Goal: Information Seeking & Learning: Learn about a topic

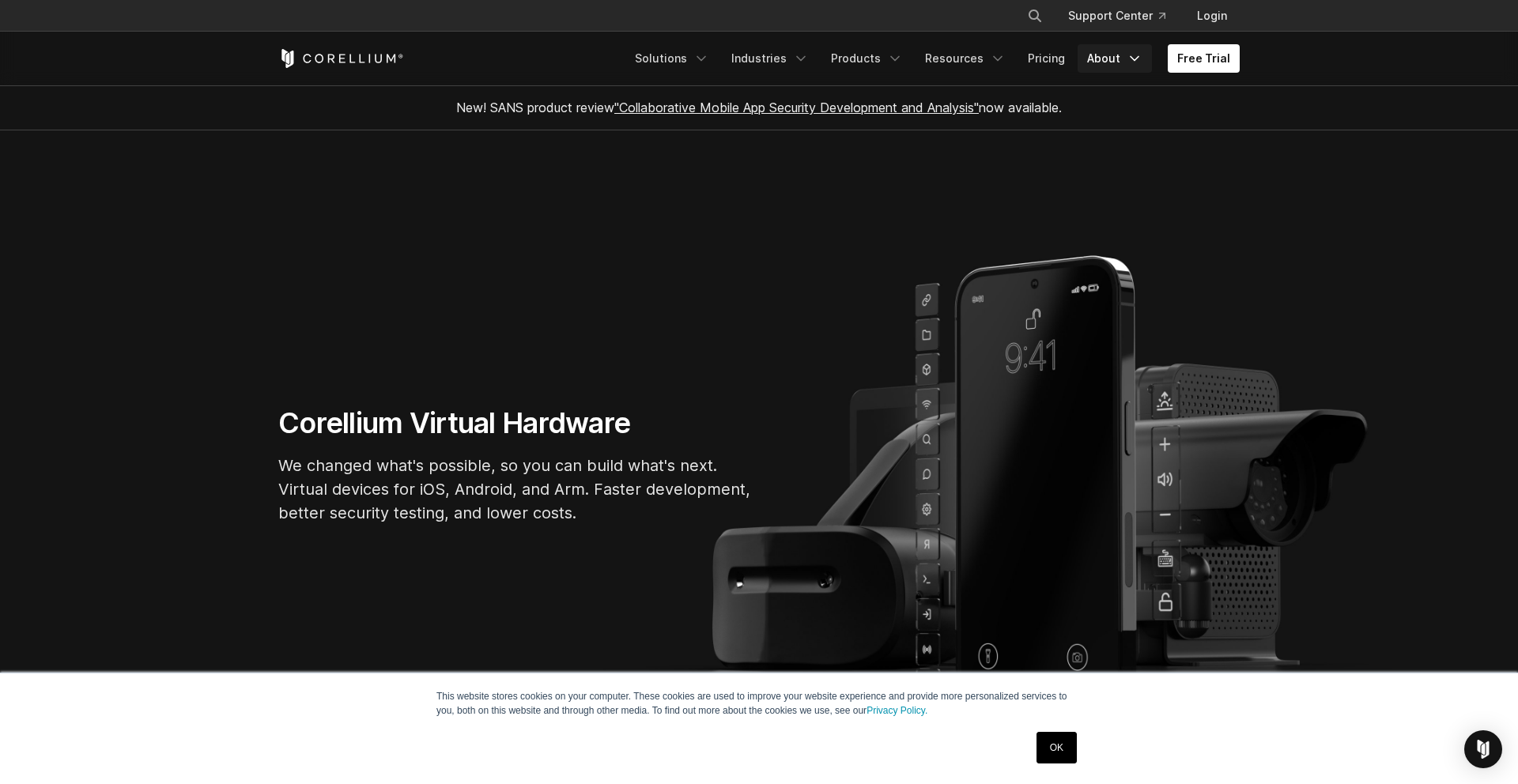
click at [1117, 58] on link "About" at bounding box center [1114, 58] width 74 height 29
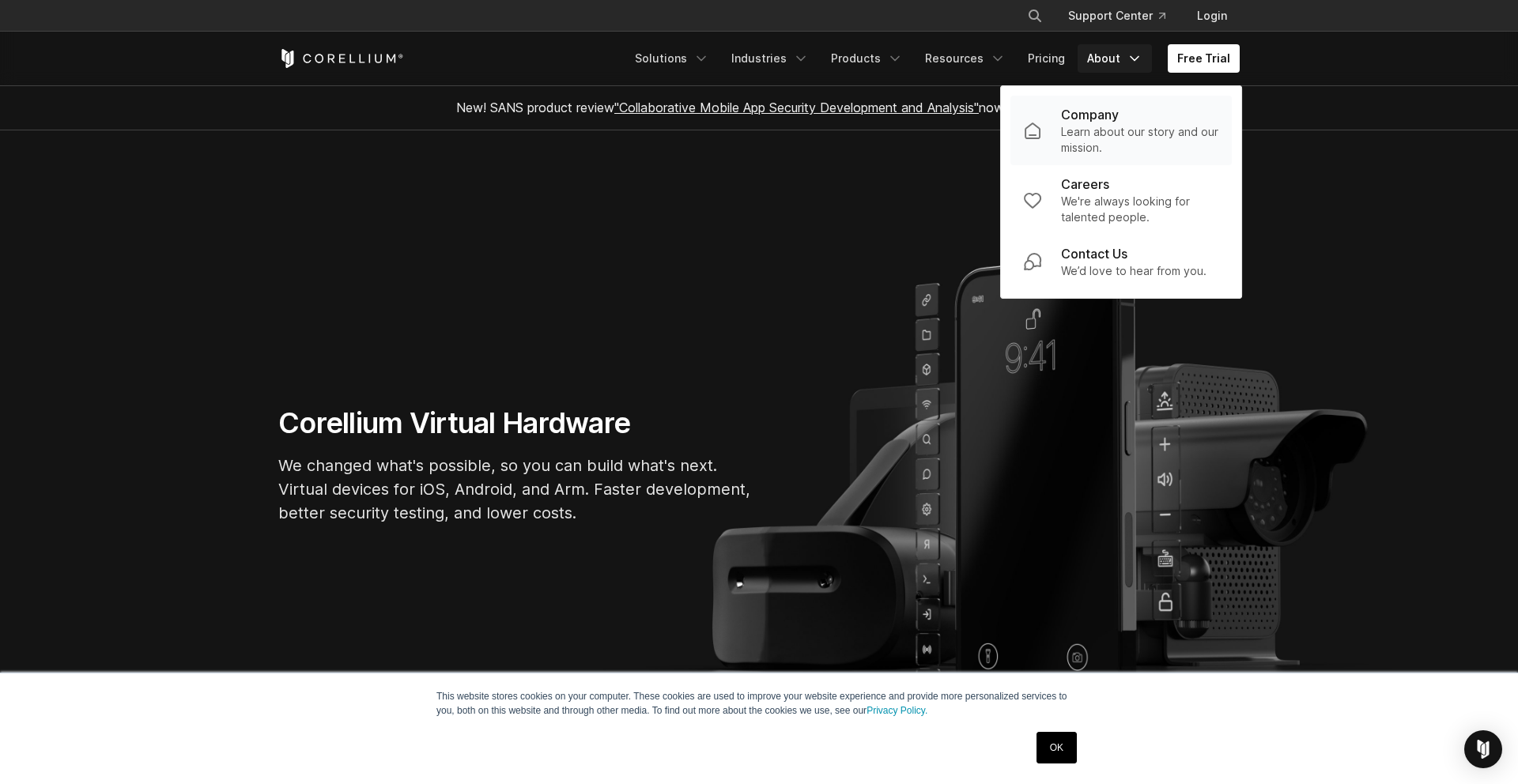
click at [1110, 129] on p "Learn about our story and our mission." at bounding box center [1140, 140] width 158 height 32
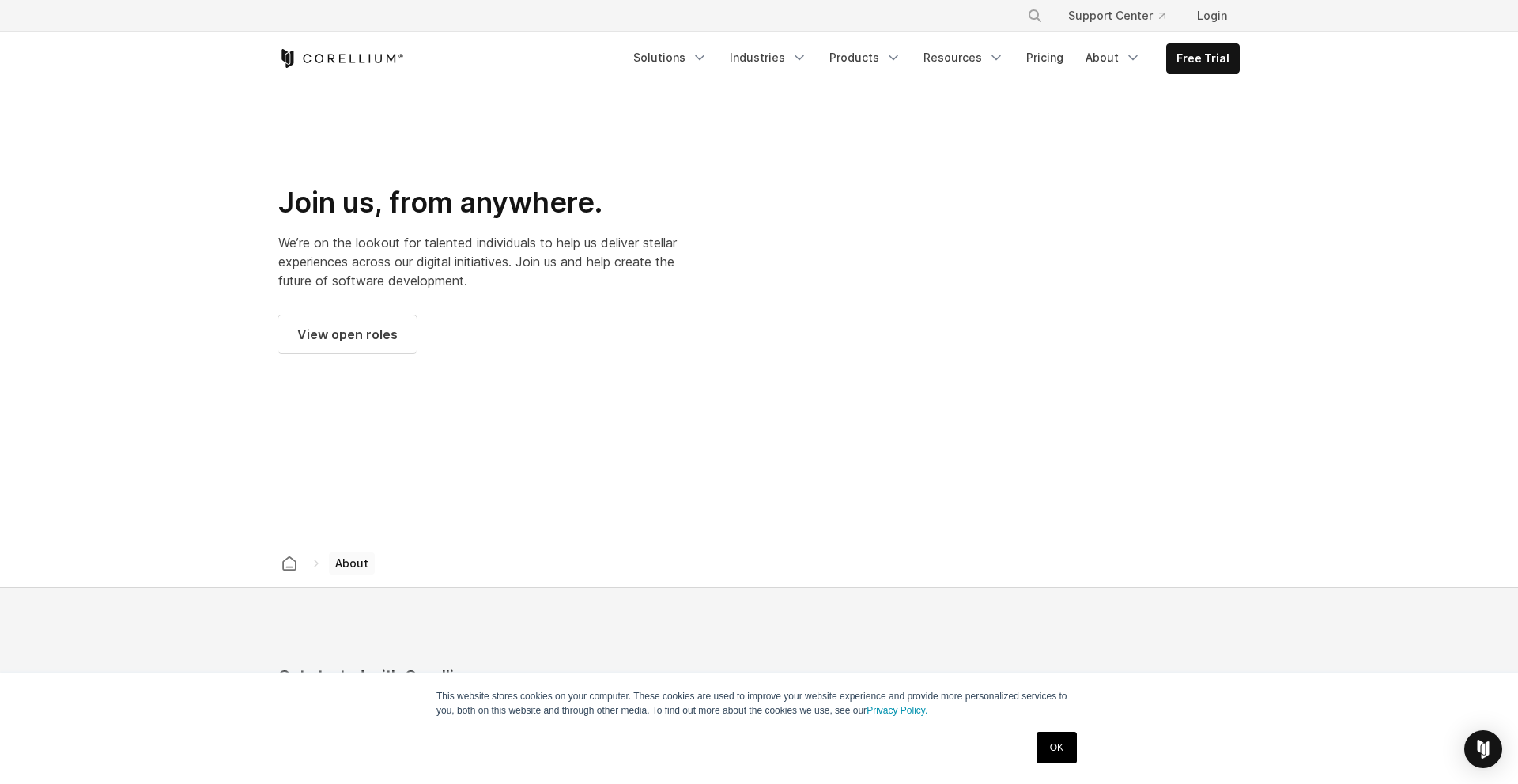
scroll to position [2142, 0]
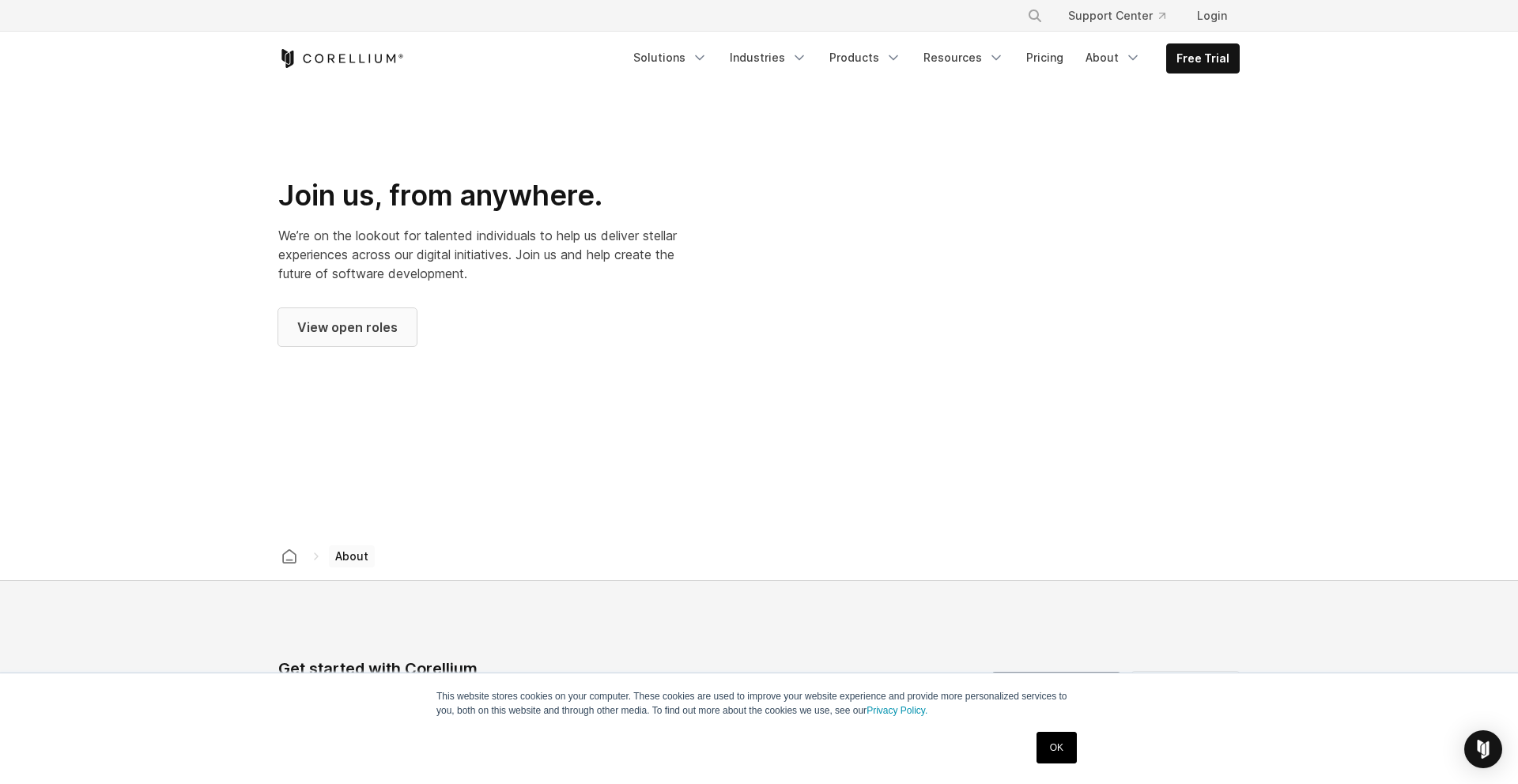
click at [352, 318] on span "View open roles" at bounding box center [347, 327] width 101 height 19
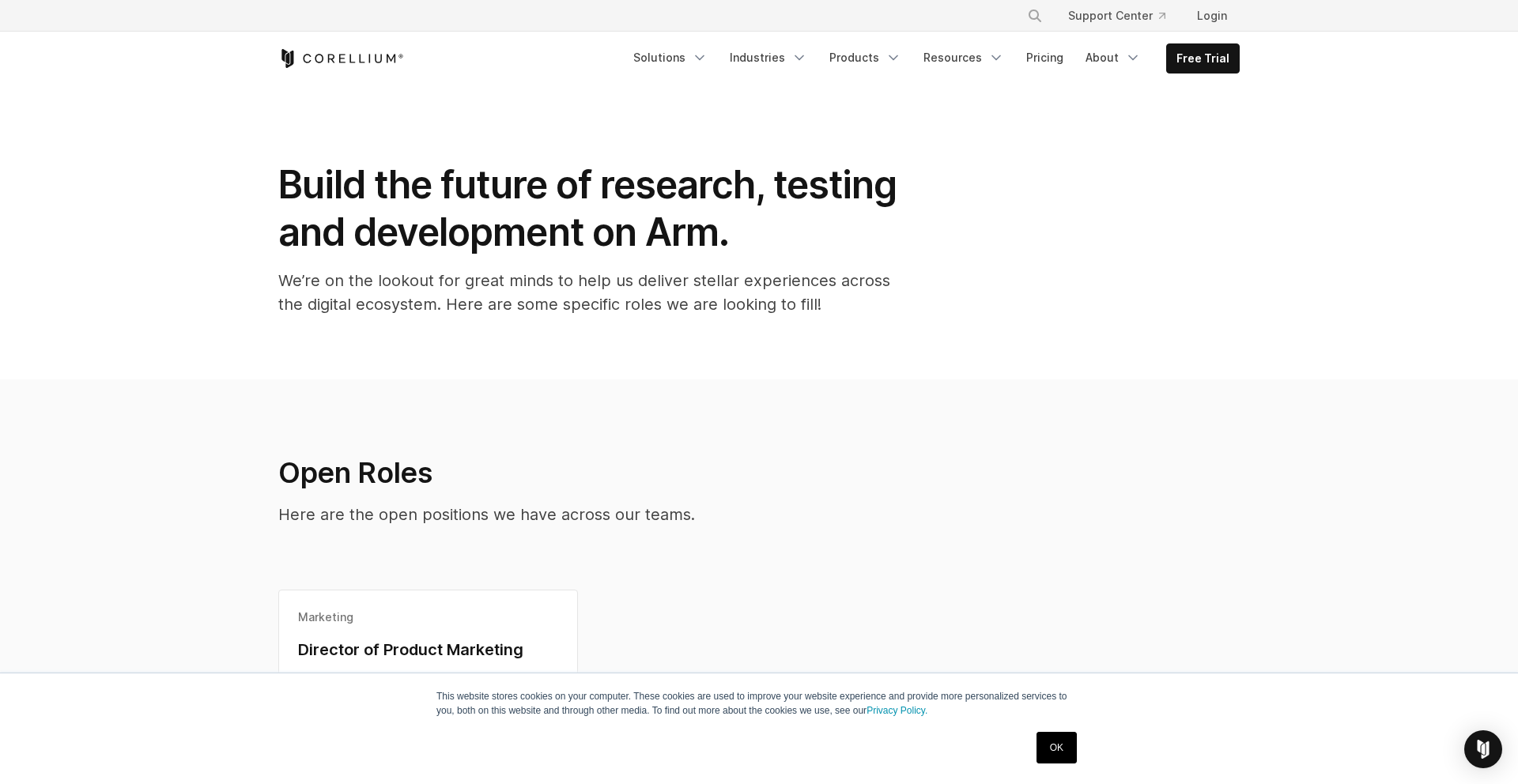
click at [362, 57] on icon "Corellium Home" at bounding box center [340, 58] width 125 height 19
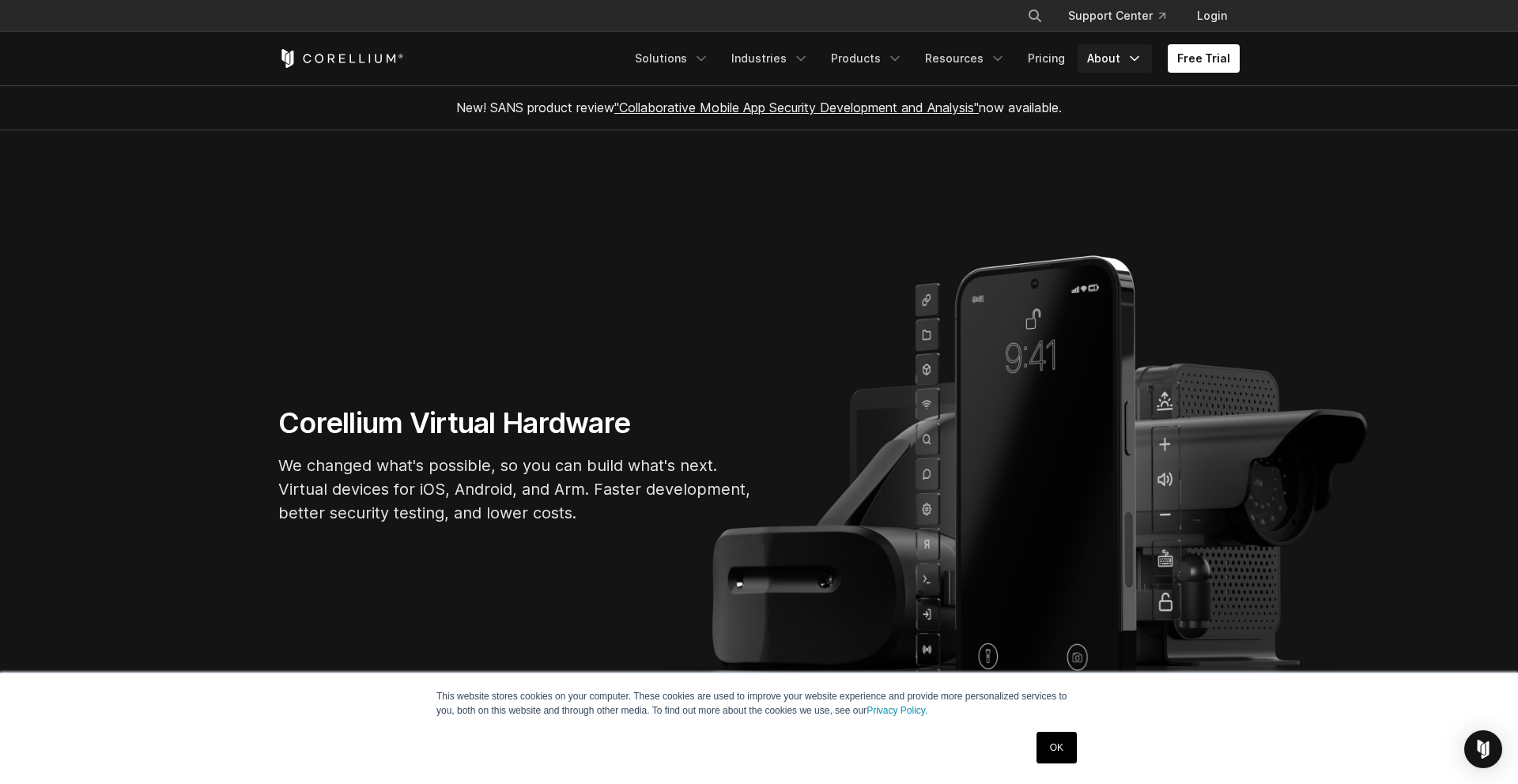
click at [1107, 61] on link "About" at bounding box center [1114, 58] width 74 height 29
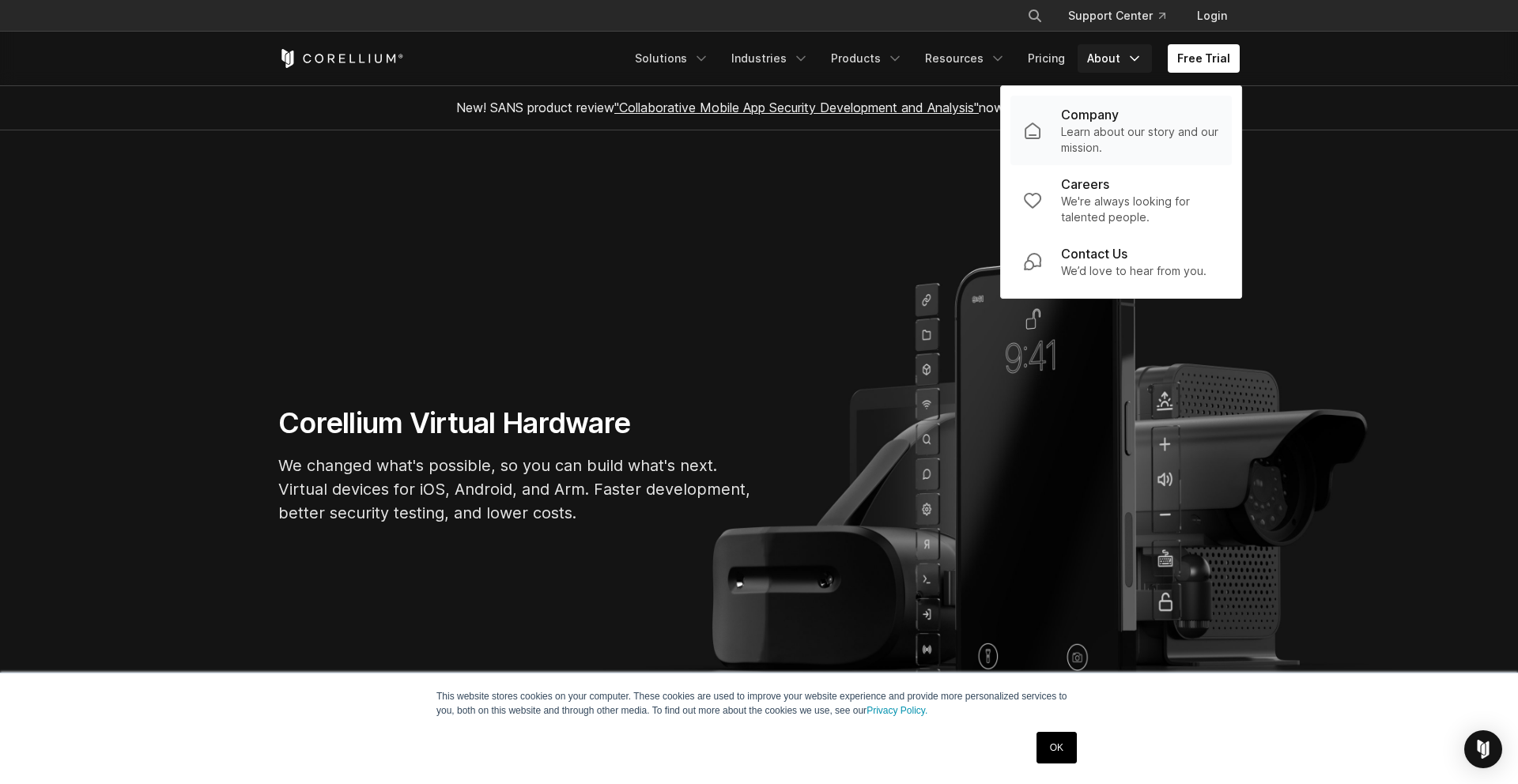
click at [1089, 124] on p "Learn about our story and our mission." at bounding box center [1140, 140] width 158 height 32
